Goal: Task Accomplishment & Management: Manage account settings

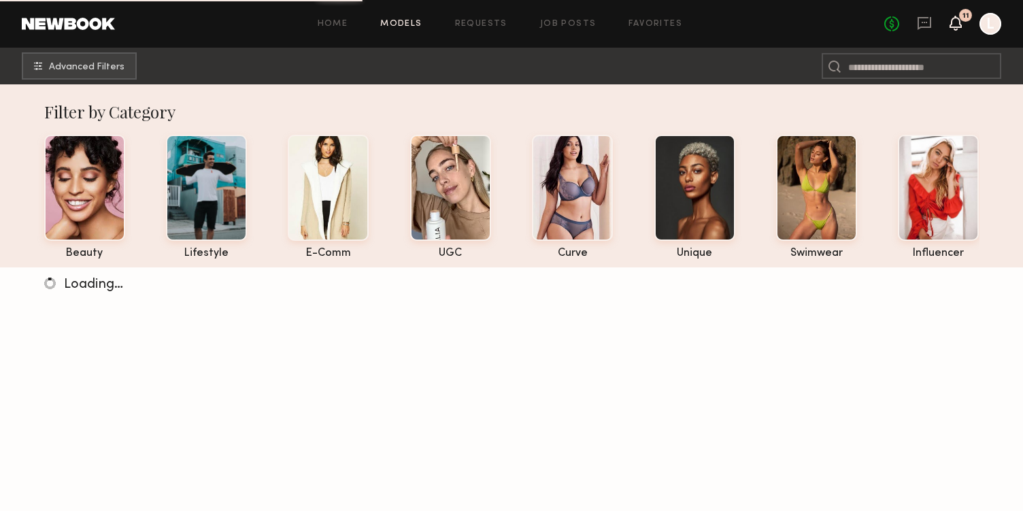
click at [958, 27] on icon at bounding box center [955, 23] width 11 height 10
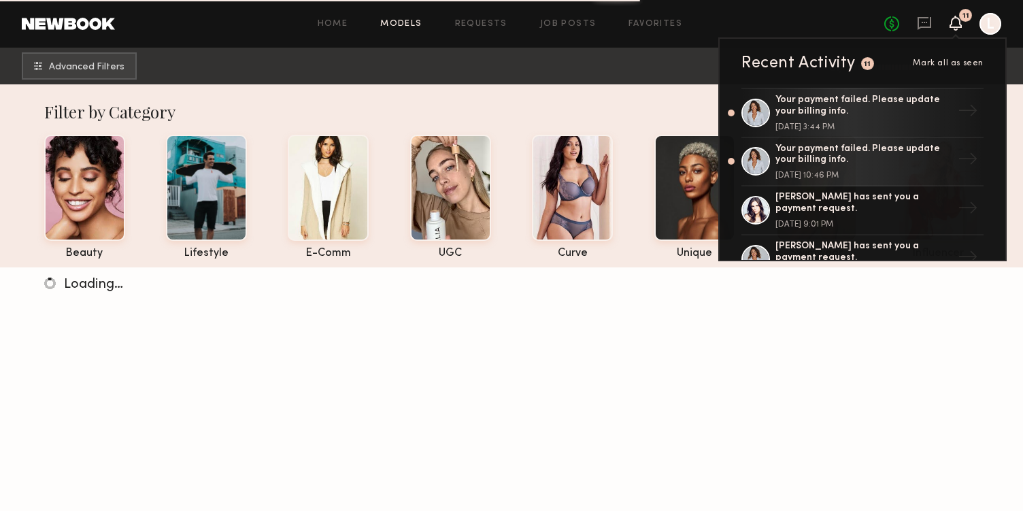
click at [813, 21] on div "Home Models Requests Job Posts Favorites Sign Out" at bounding box center [499, 24] width 769 height 9
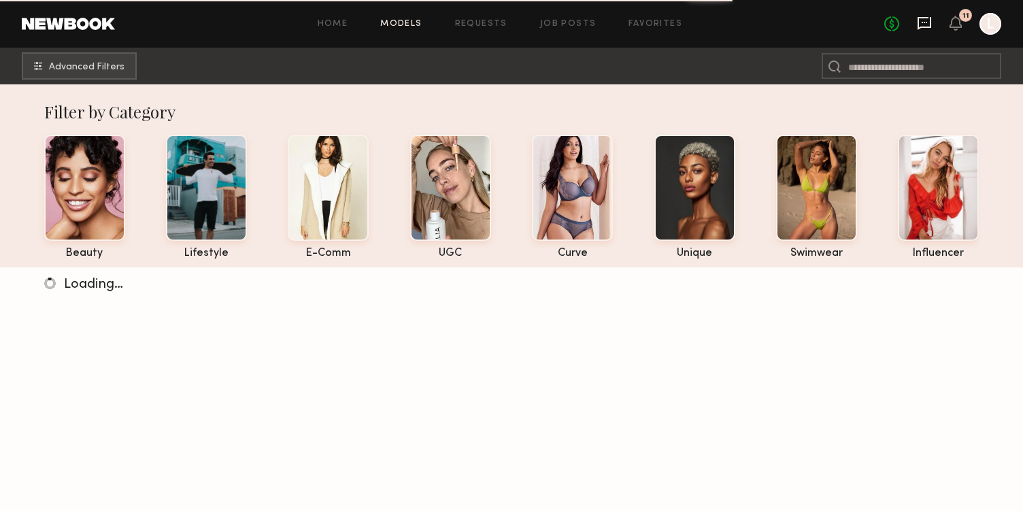
click at [924, 20] on icon at bounding box center [924, 23] width 15 height 15
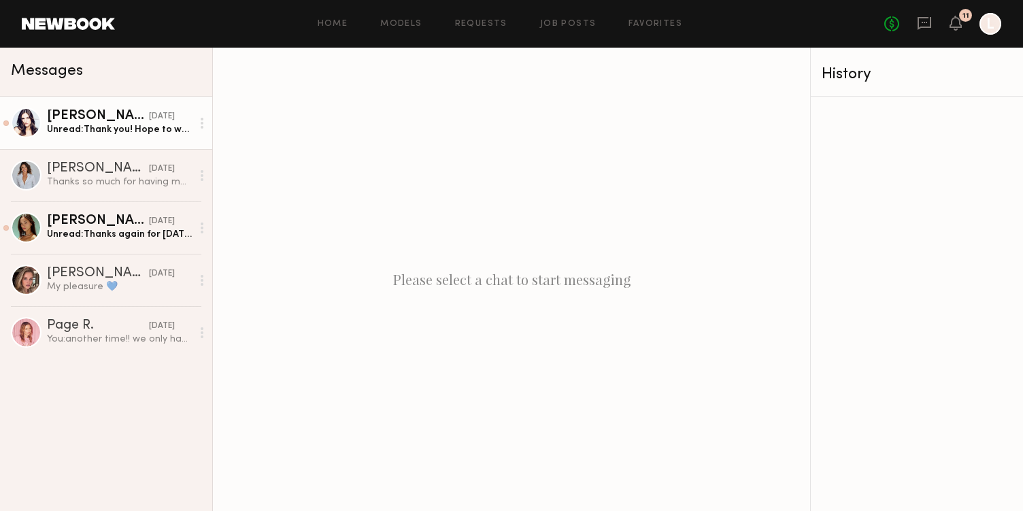
click at [107, 122] on div "[PERSON_NAME]" at bounding box center [98, 117] width 102 height 14
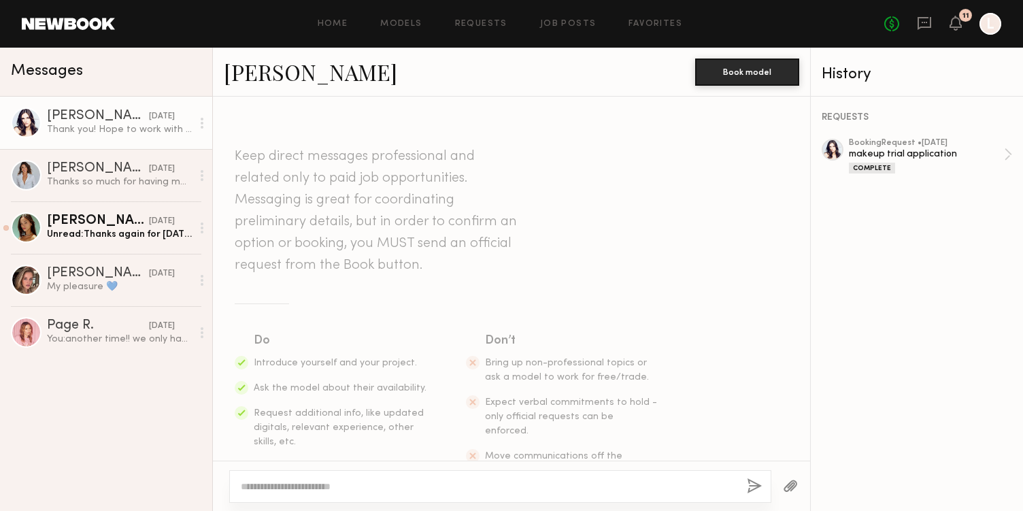
scroll to position [527, 0]
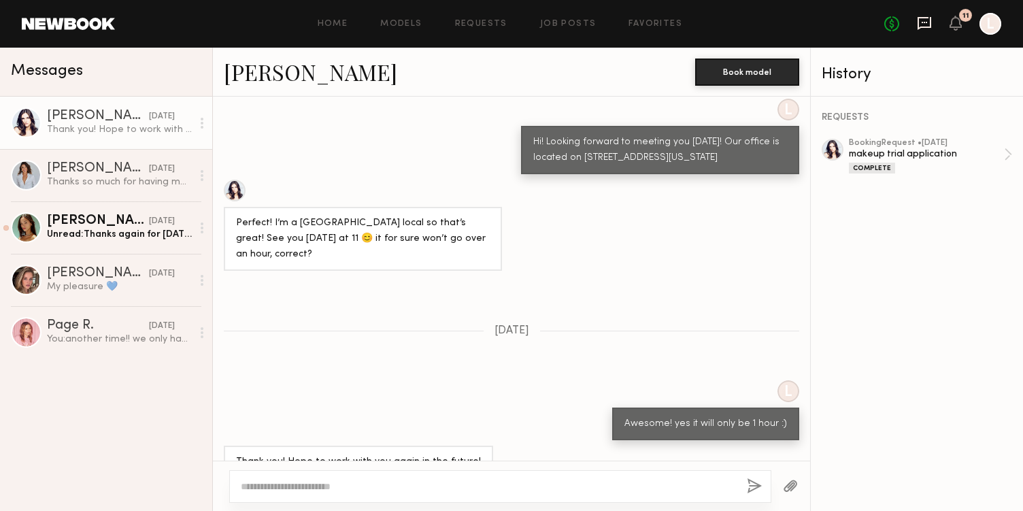
click at [930, 22] on icon at bounding box center [925, 23] width 14 height 13
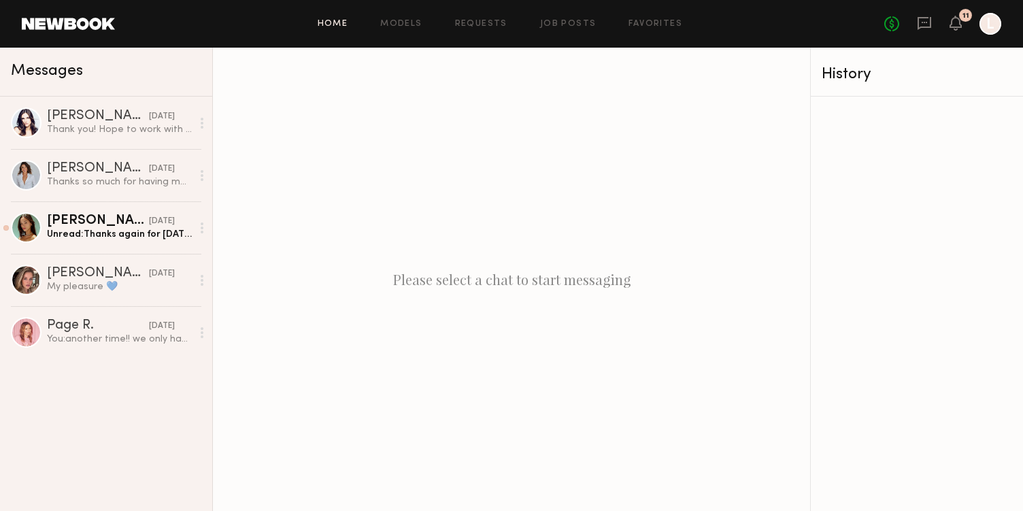
click at [330, 22] on link "Home" at bounding box center [333, 24] width 31 height 9
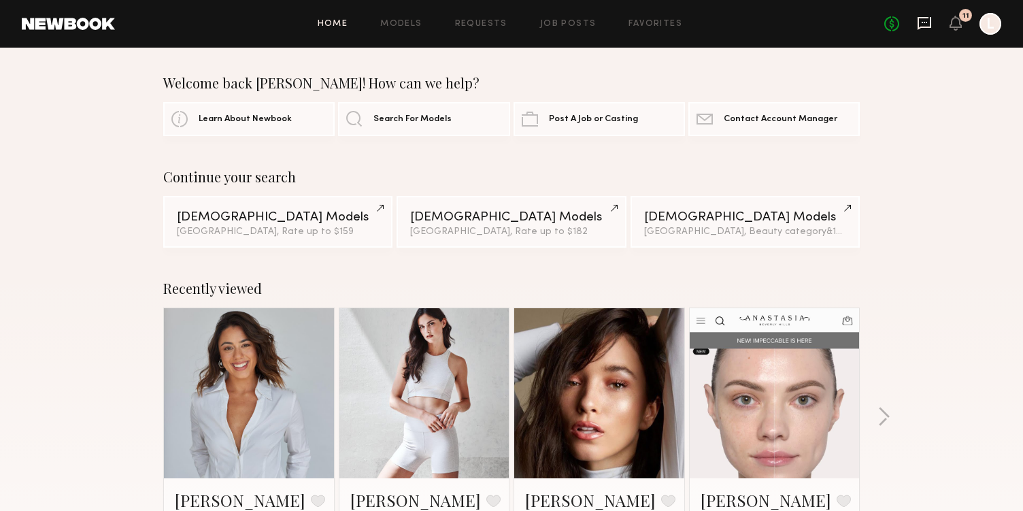
click at [930, 20] on icon at bounding box center [925, 23] width 14 height 13
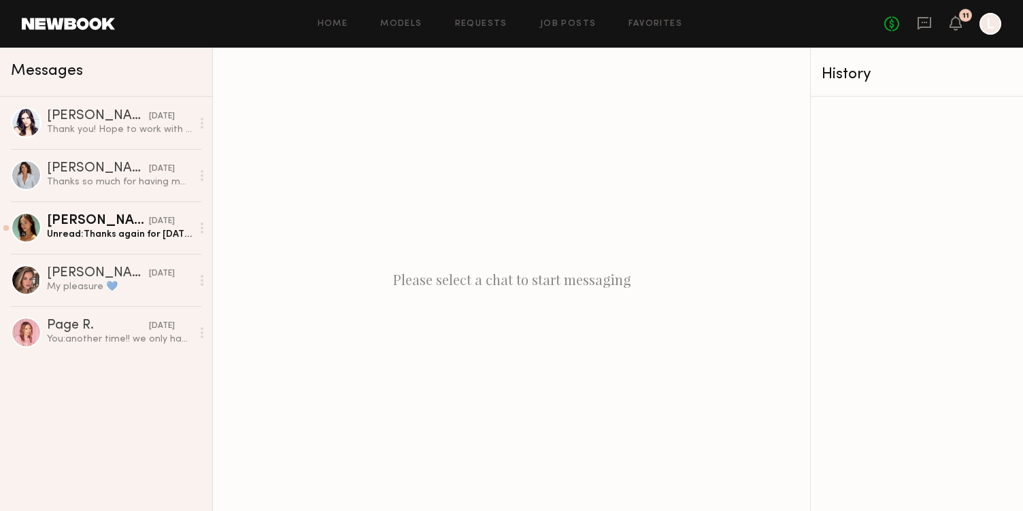
click at [995, 18] on div at bounding box center [991, 24] width 22 height 22
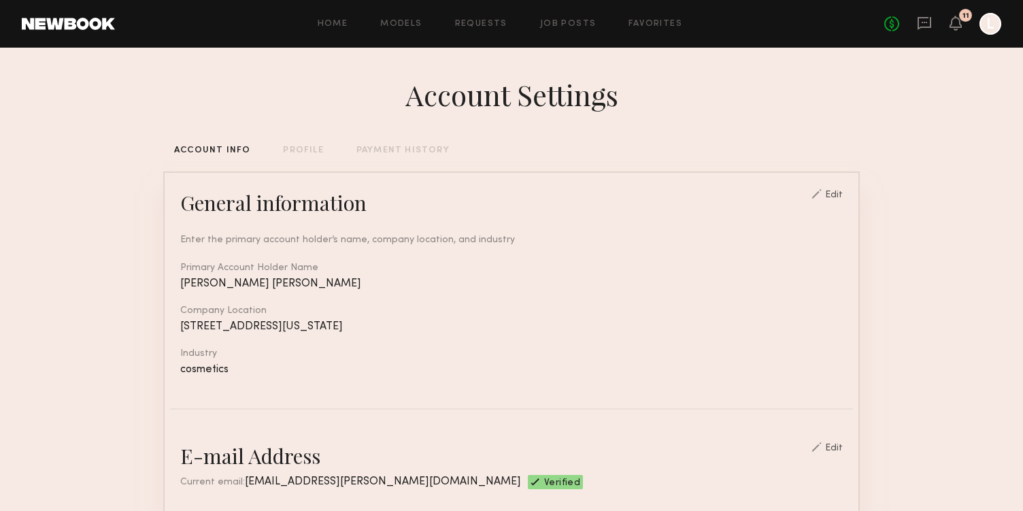
click at [389, 148] on div "PAYMENT HISTORY" at bounding box center [402, 150] width 93 height 9
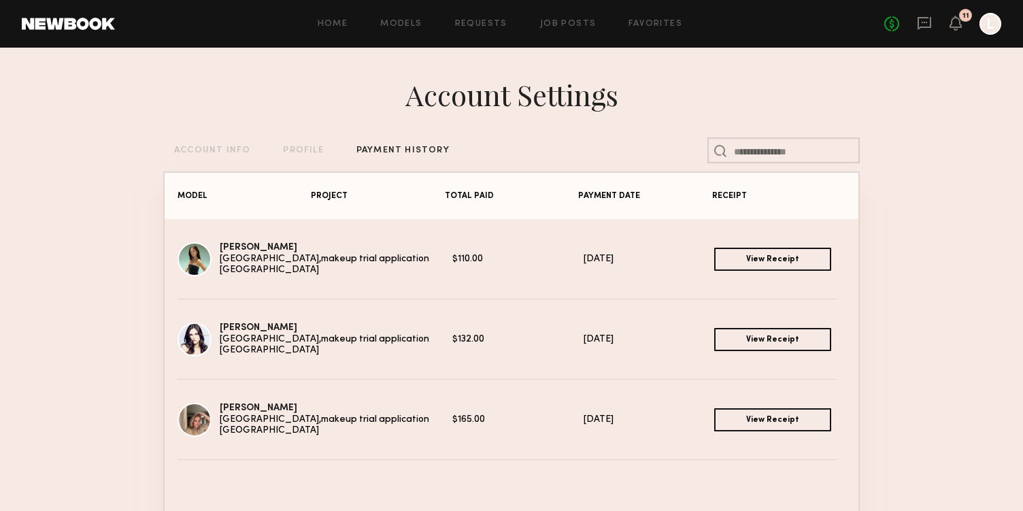
click at [295, 78] on div "Account Settings" at bounding box center [511, 95] width 697 height 38
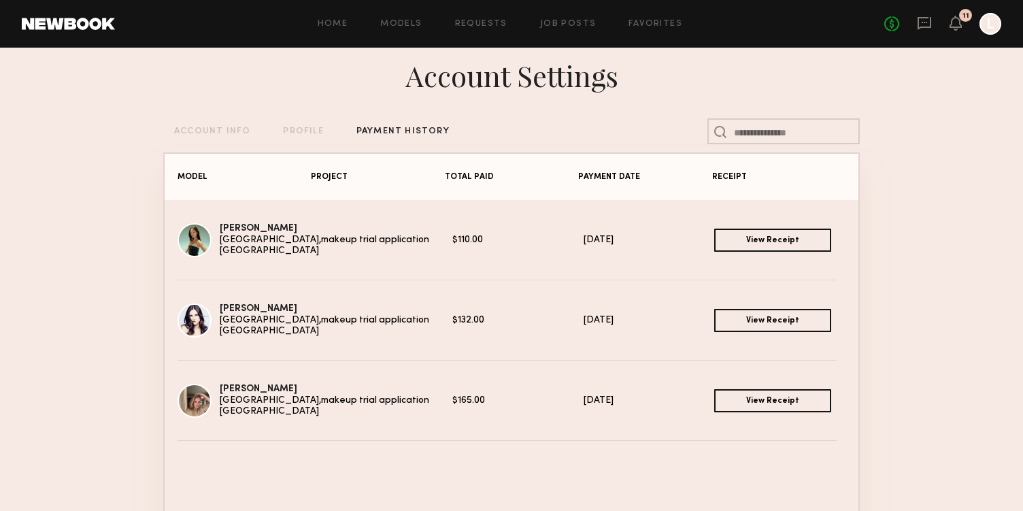
scroll to position [27, 0]
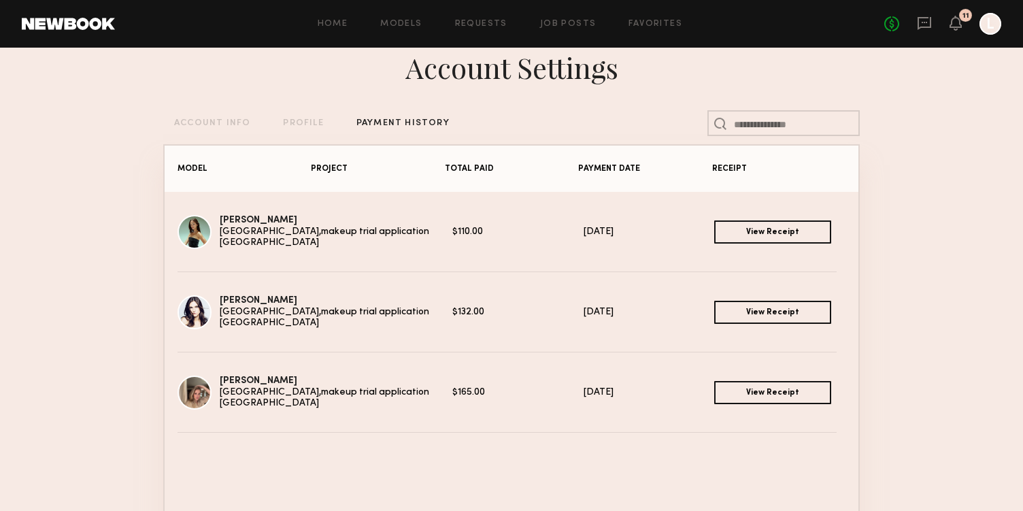
click at [761, 233] on link "View Receipt" at bounding box center [772, 231] width 117 height 23
click at [793, 312] on link "View Receipt" at bounding box center [772, 312] width 117 height 23
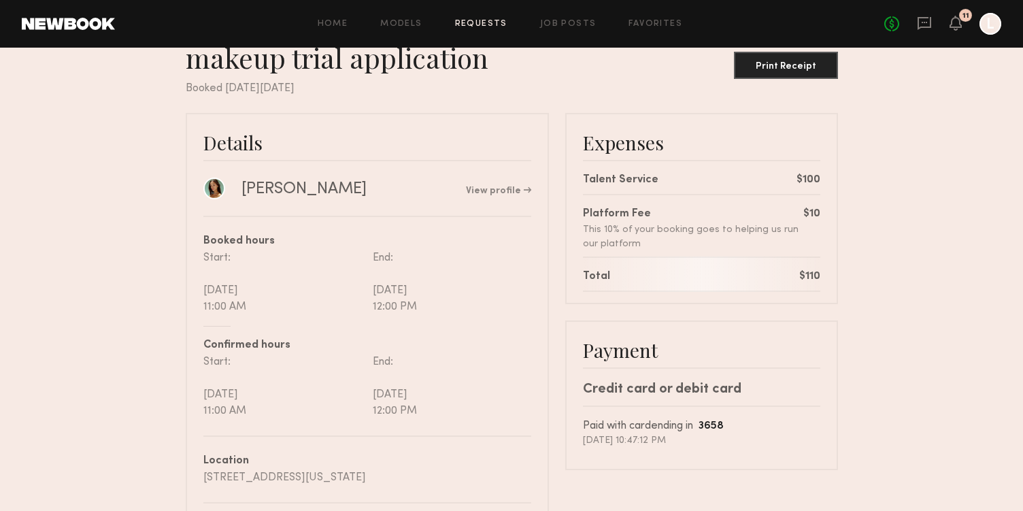
scroll to position [35, 0]
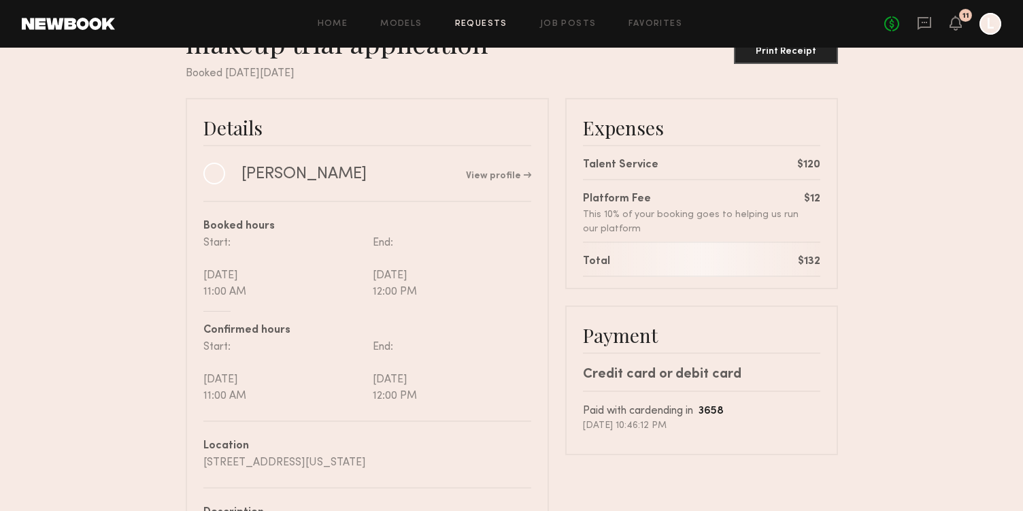
scroll to position [27, 0]
